Goal: Task Accomplishment & Management: Complete application form

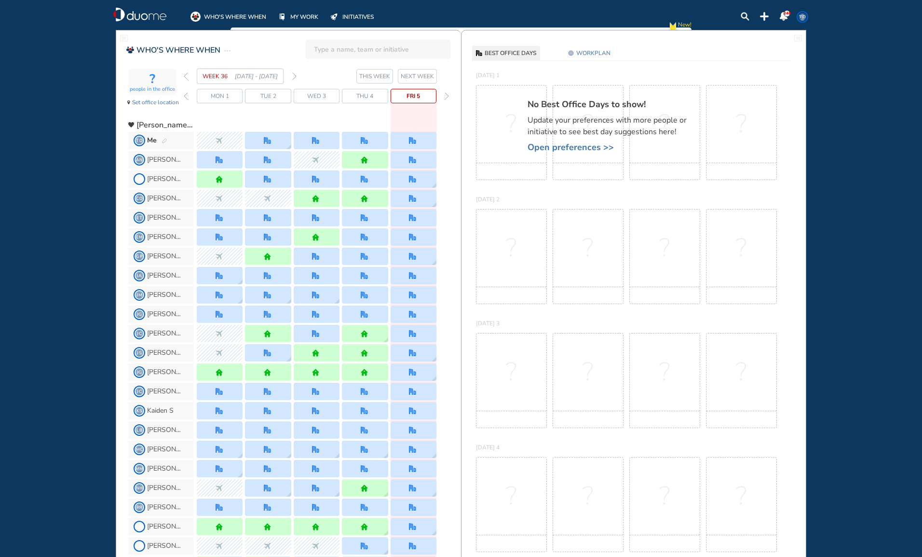
click at [451, 96] on div "forward day" at bounding box center [446, 96] width 9 height 14
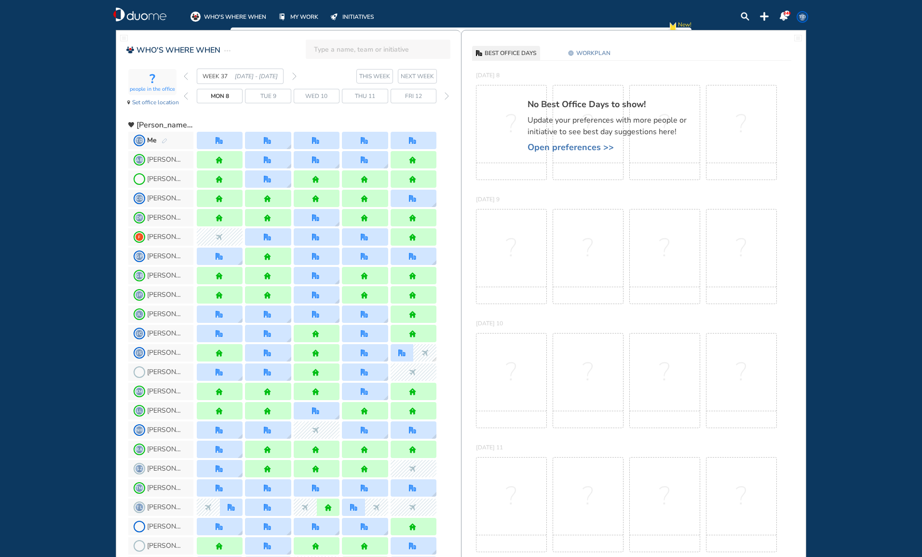
click at [224, 137] on div at bounding box center [220, 140] width 46 height 17
click at [601, 55] on span "WORKPLAN" at bounding box center [593, 53] width 34 height 10
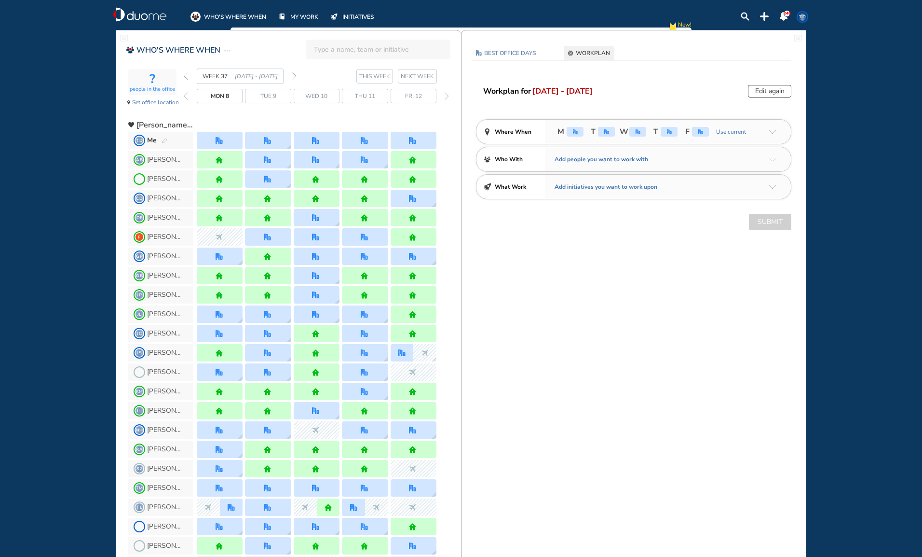
click at [576, 131] on img "office" at bounding box center [575, 131] width 5 height 5
click at [774, 89] on button "Edit again" at bounding box center [769, 91] width 43 height 13
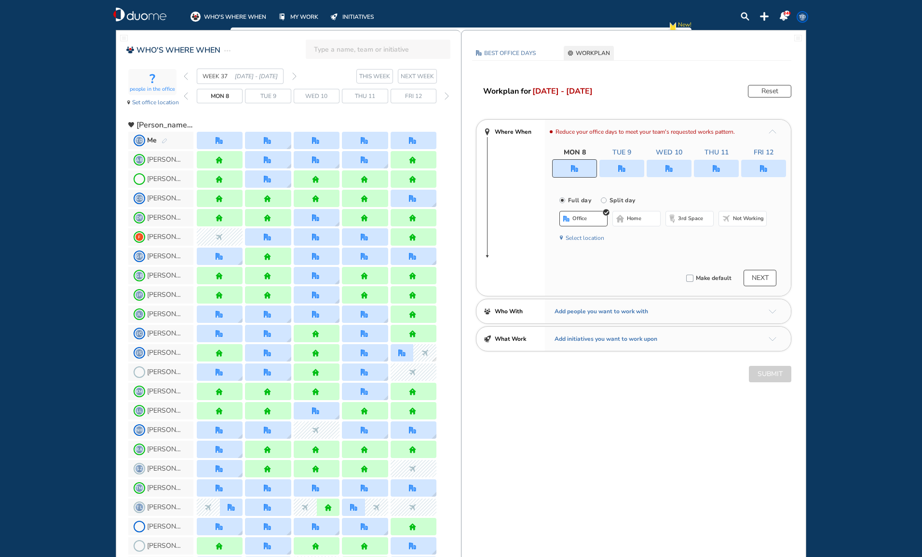
click at [605, 199] on input "Split day" at bounding box center [610, 205] width 19 height 19
radio input "true"
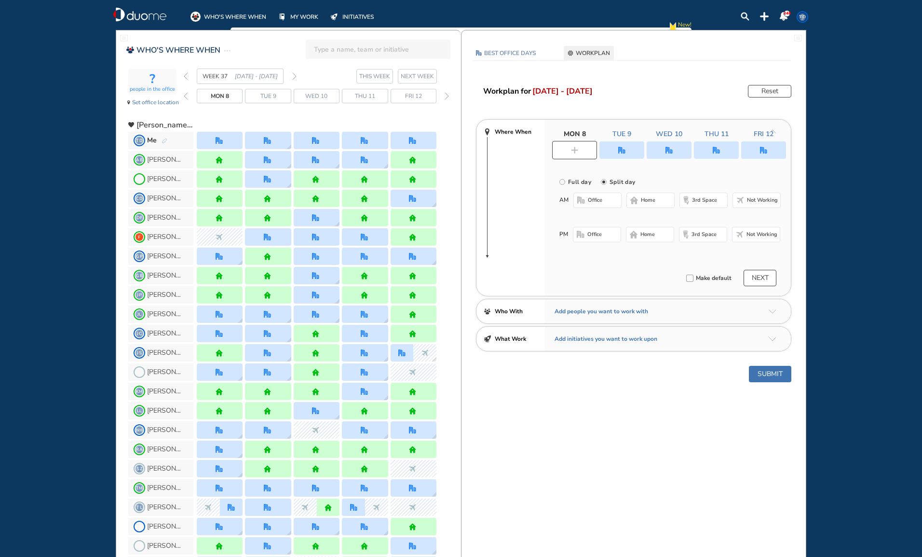
click at [761, 199] on span "Not working" at bounding box center [762, 200] width 31 height 8
click at [587, 231] on button "office" at bounding box center [597, 234] width 48 height 15
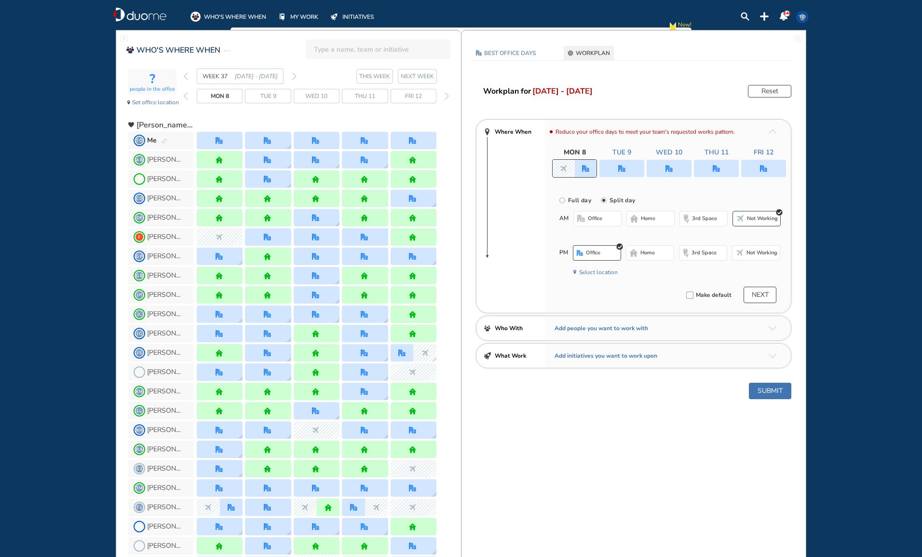
click at [625, 164] on div at bounding box center [622, 168] width 45 height 17
radio input "true"
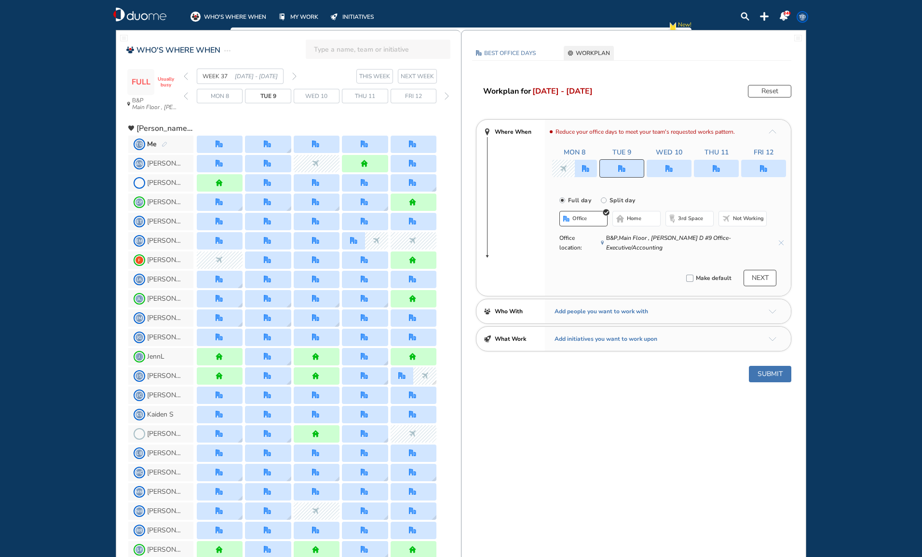
click at [686, 164] on div at bounding box center [669, 168] width 45 height 17
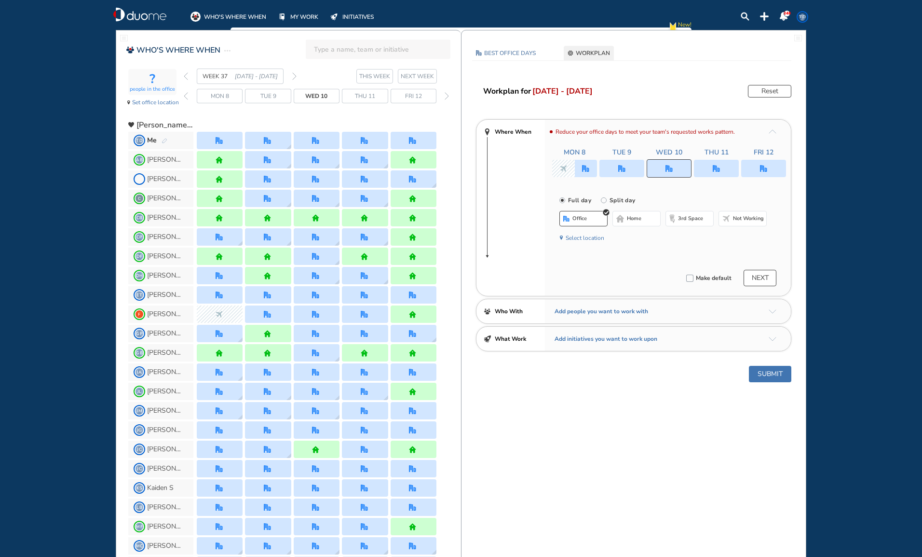
click at [739, 217] on span "Not working" at bounding box center [748, 219] width 31 height 8
click at [726, 164] on div at bounding box center [716, 168] width 45 height 17
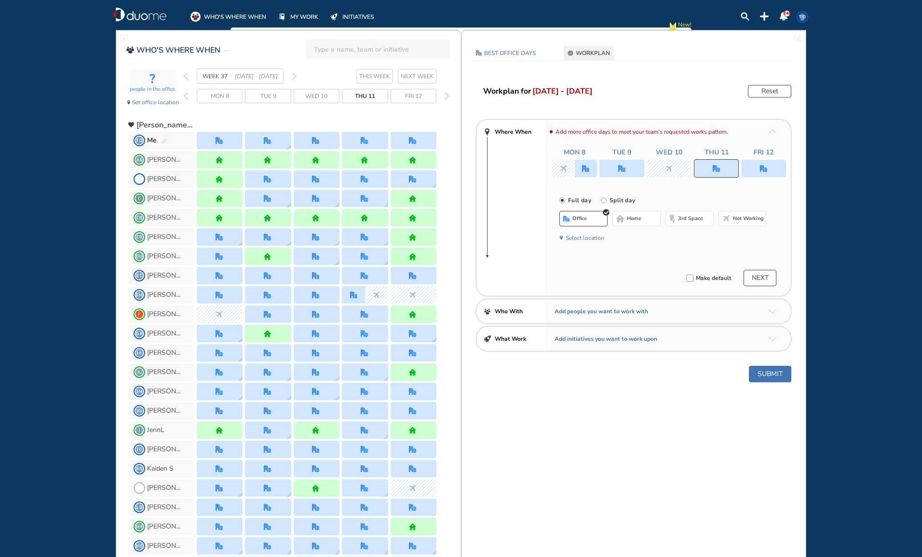
click at [744, 216] on span "Not working" at bounding box center [748, 219] width 31 height 8
drag, startPoint x: 761, startPoint y: 163, endPoint x: 761, endPoint y: 203, distance: 40.0
click at [762, 163] on div at bounding box center [763, 168] width 45 height 17
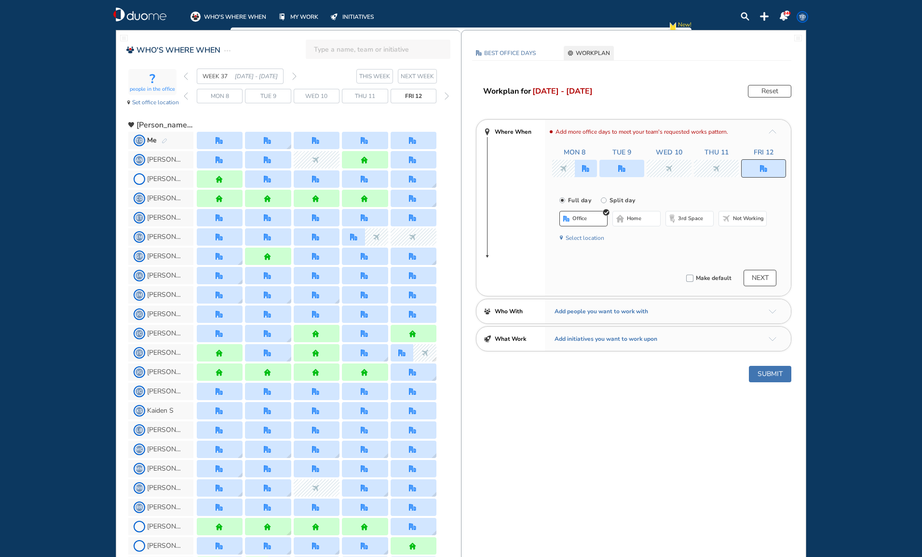
click at [753, 218] on span "Not working" at bounding box center [748, 219] width 31 height 8
click at [759, 371] on button "Submit" at bounding box center [770, 374] width 42 height 16
